Goal: Information Seeking & Learning: Learn about a topic

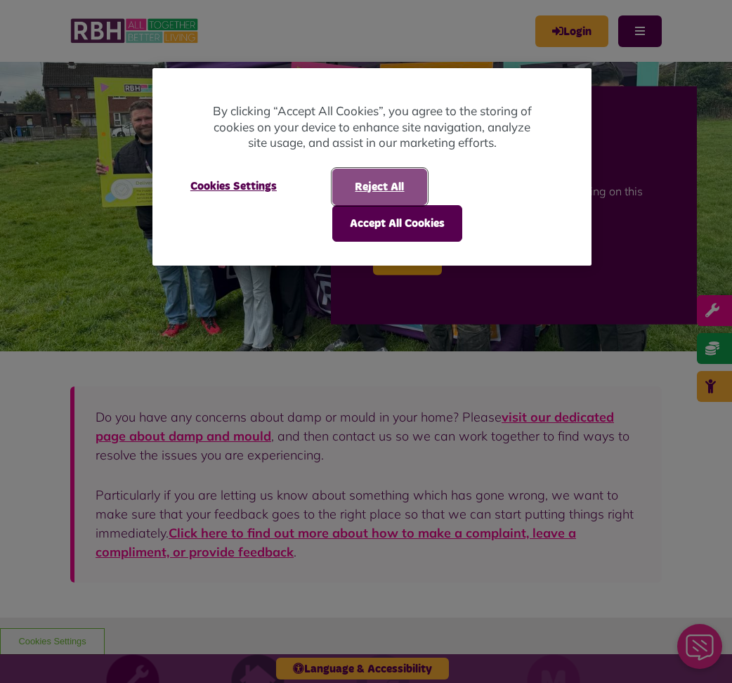
click at [375, 189] on button "Reject All" at bounding box center [379, 187] width 95 height 37
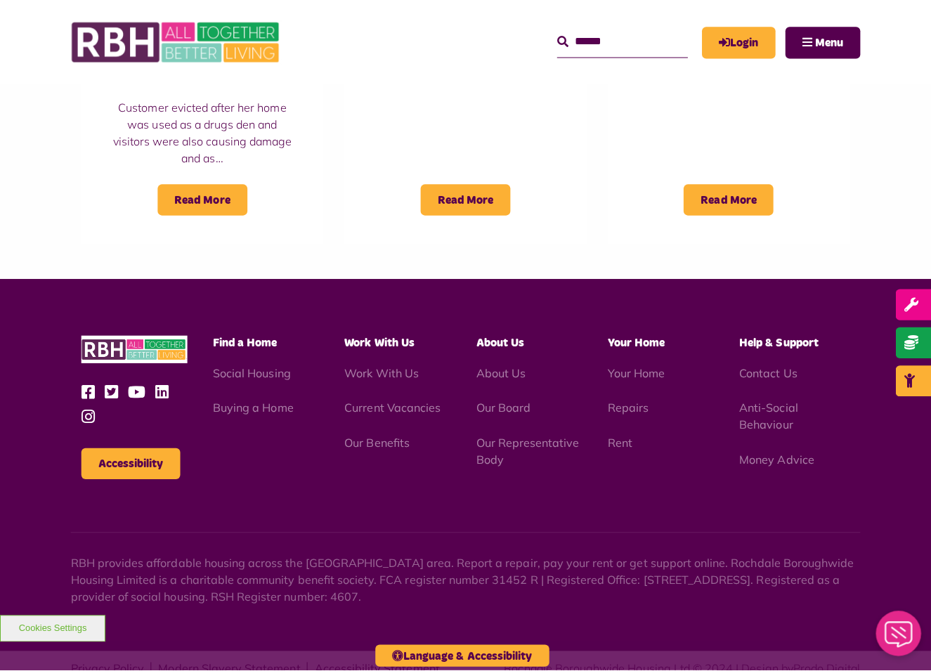
scroll to position [1245, 0]
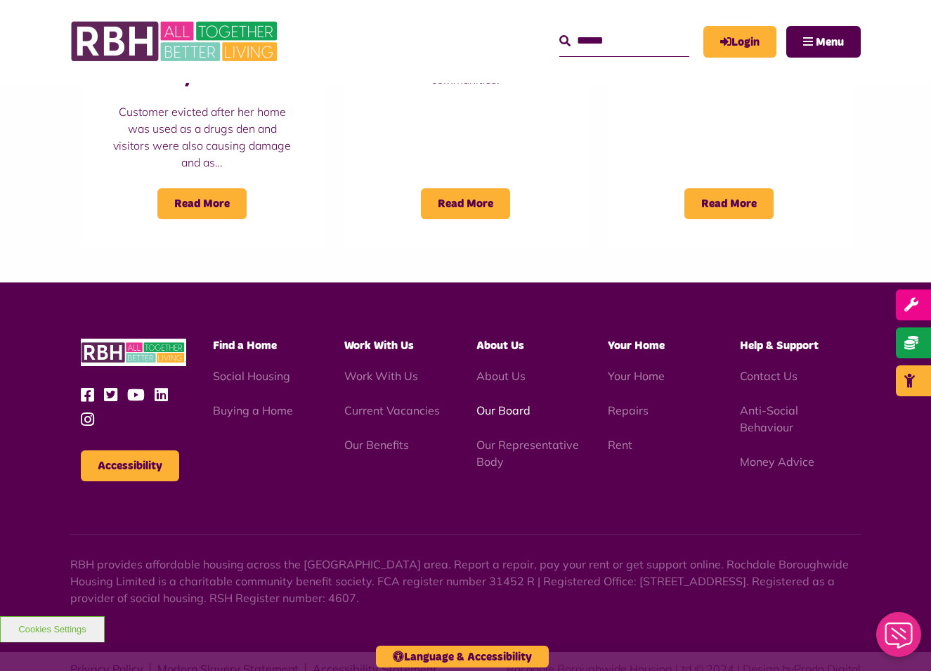
click at [511, 403] on link "Our Board" at bounding box center [503, 410] width 54 height 14
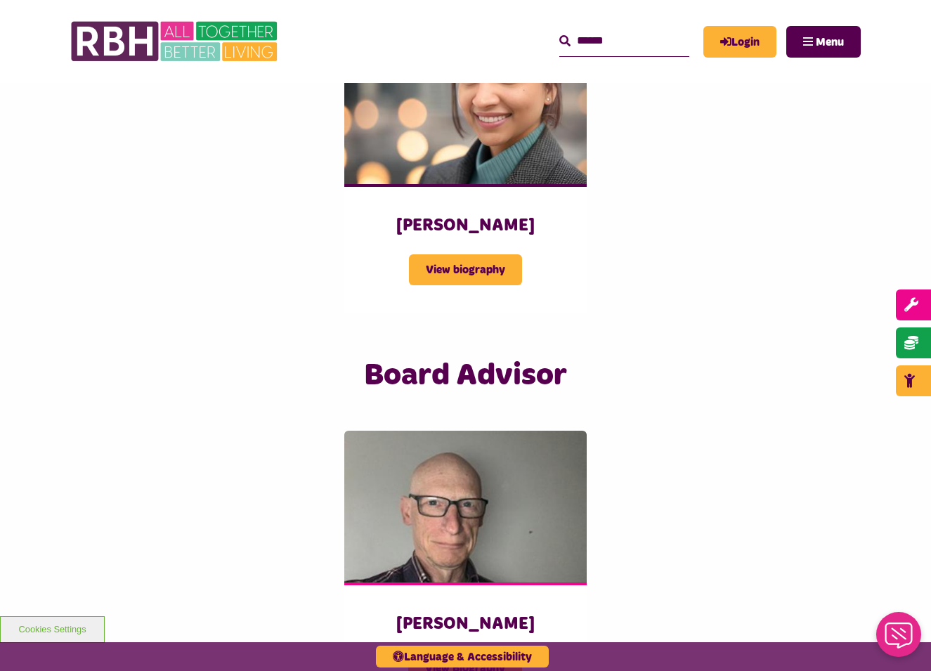
scroll to position [1705, 0]
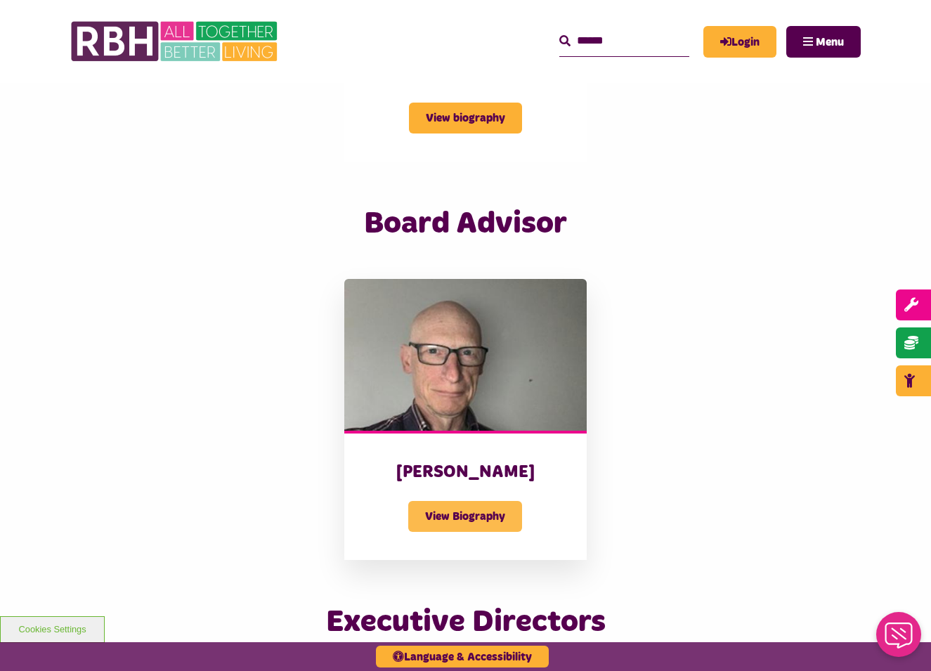
click at [466, 501] on span "View Biography" at bounding box center [465, 516] width 114 height 31
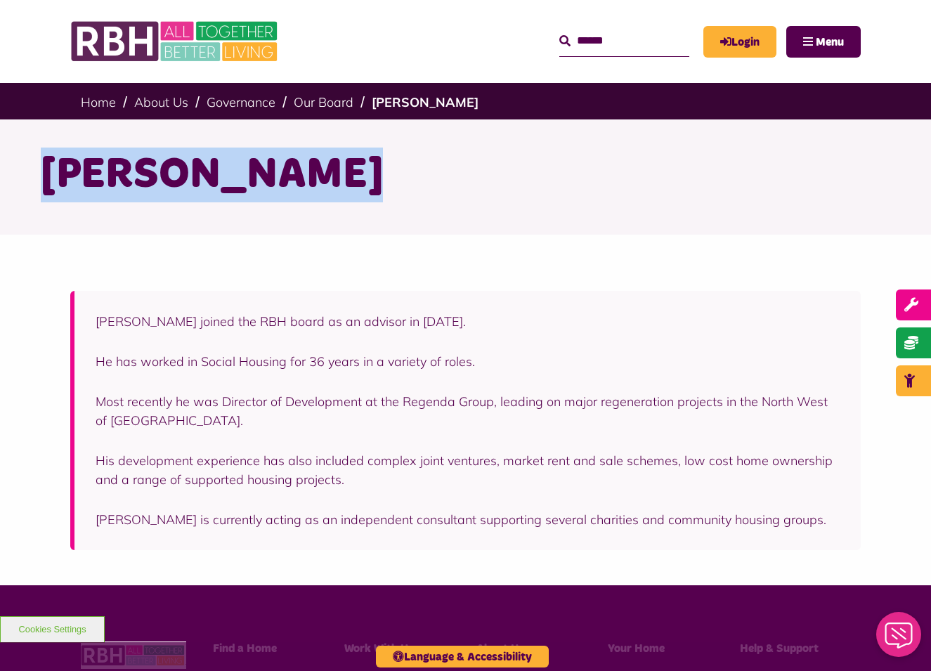
drag, startPoint x: 274, startPoint y: 174, endPoint x: 43, endPoint y: 173, distance: 231.1
click at [43, 173] on h1 "[PERSON_NAME]" at bounding box center [466, 175] width 850 height 55
